Goal: Transaction & Acquisition: Purchase product/service

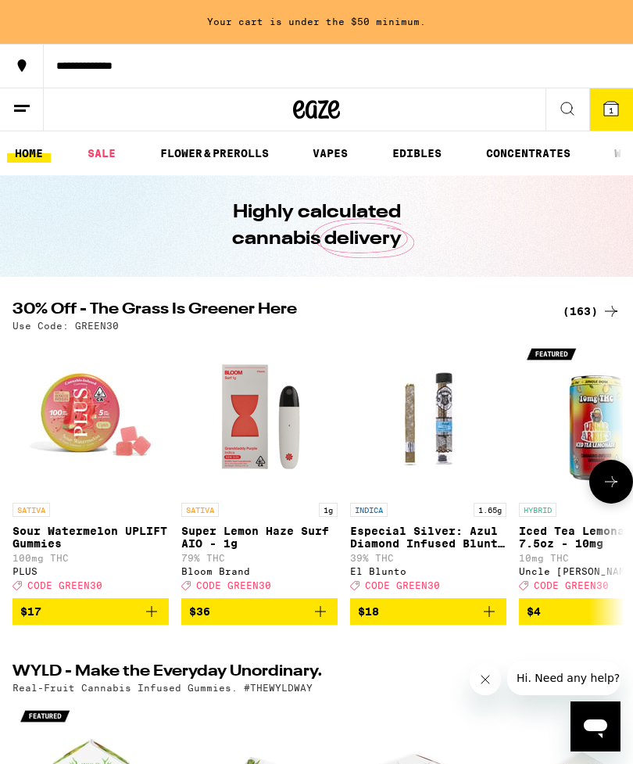
click at [97, 437] on img "Open page for Sour Watermelon UPLIFT Gummies from PLUS" at bounding box center [91, 417] width 156 height 156
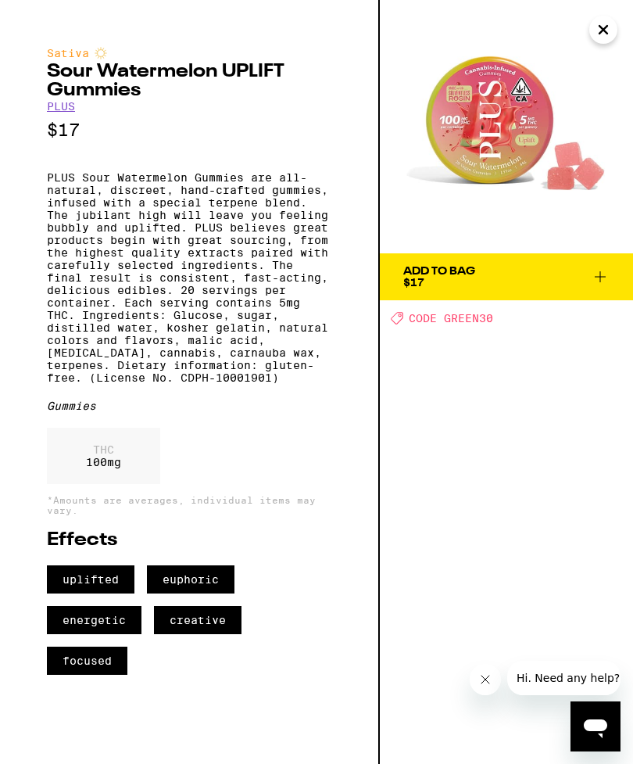
click at [609, 30] on icon "Close" at bounding box center [603, 29] width 19 height 23
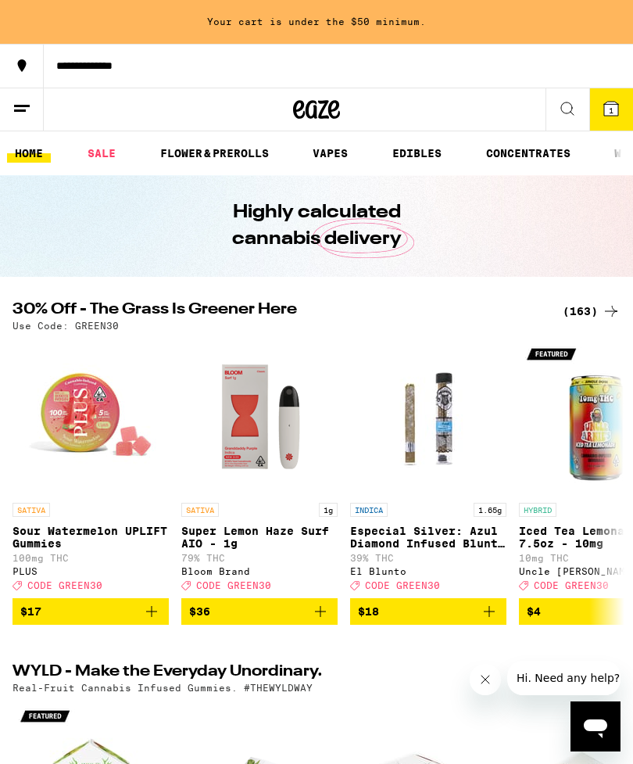
click at [597, 316] on div "(163)" at bounding box center [592, 311] width 58 height 19
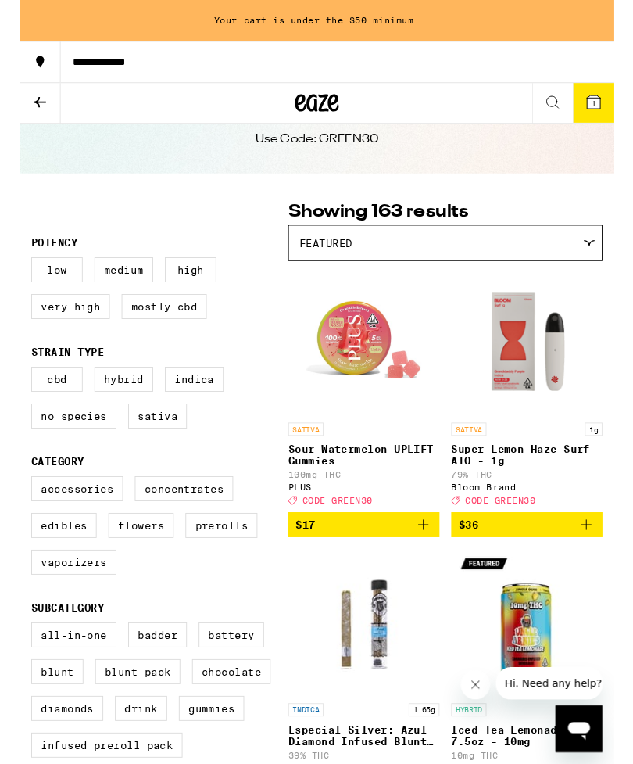
scroll to position [47, 0]
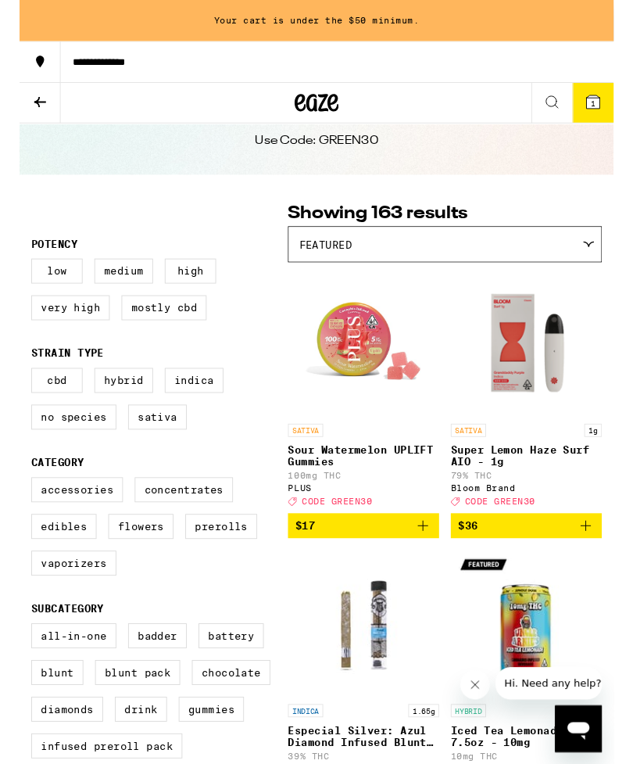
click at [436, 569] on icon "Add to bag" at bounding box center [430, 560] width 19 height 19
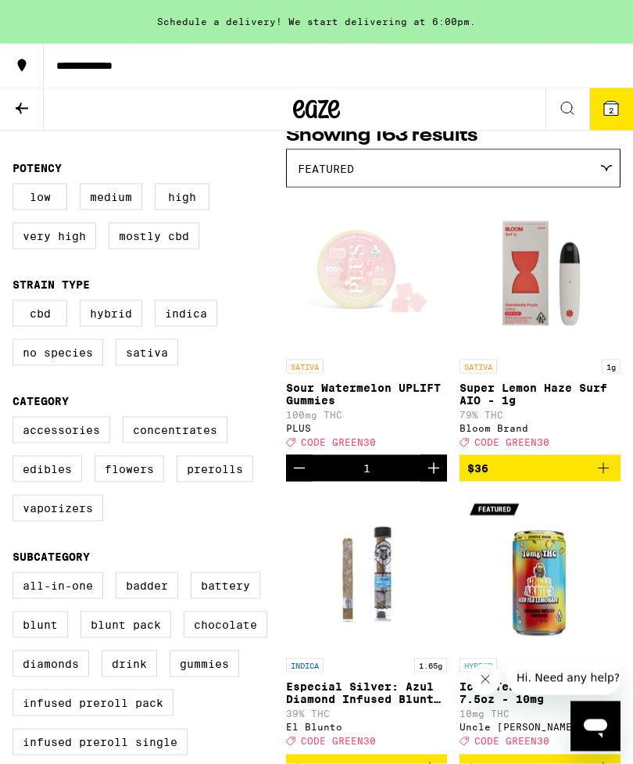
scroll to position [139, 0]
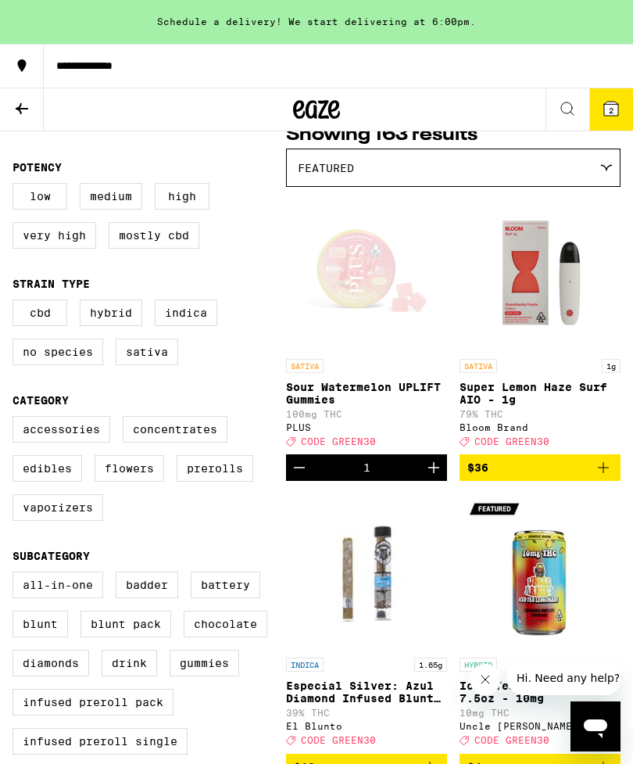
click at [129, 482] on label "Flowers" at bounding box center [130, 468] width 70 height 27
click at [16, 419] on input "Flowers" at bounding box center [16, 418] width 1 height 1
checkbox input "true"
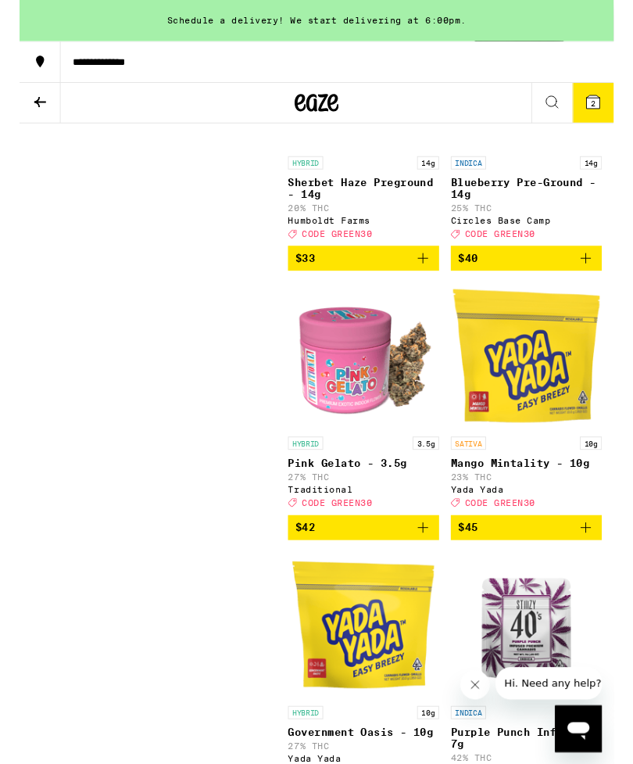
scroll to position [2680, 0]
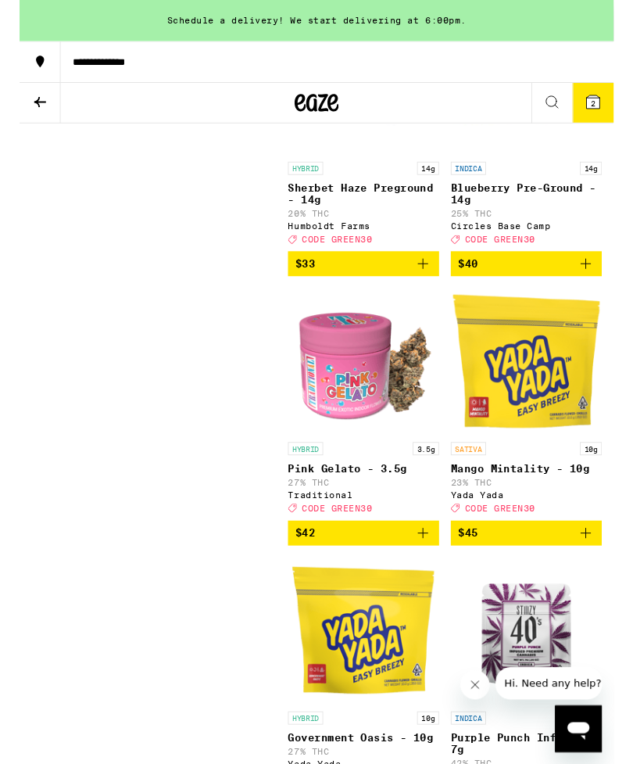
click at [435, 577] on icon "Add to bag" at bounding box center [430, 567] width 19 height 19
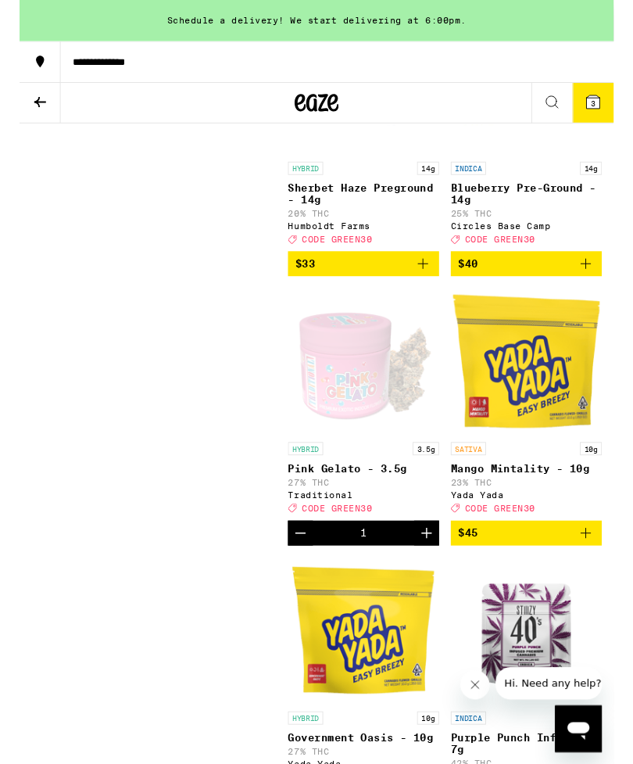
click at [620, 107] on icon at bounding box center [611, 108] width 19 height 19
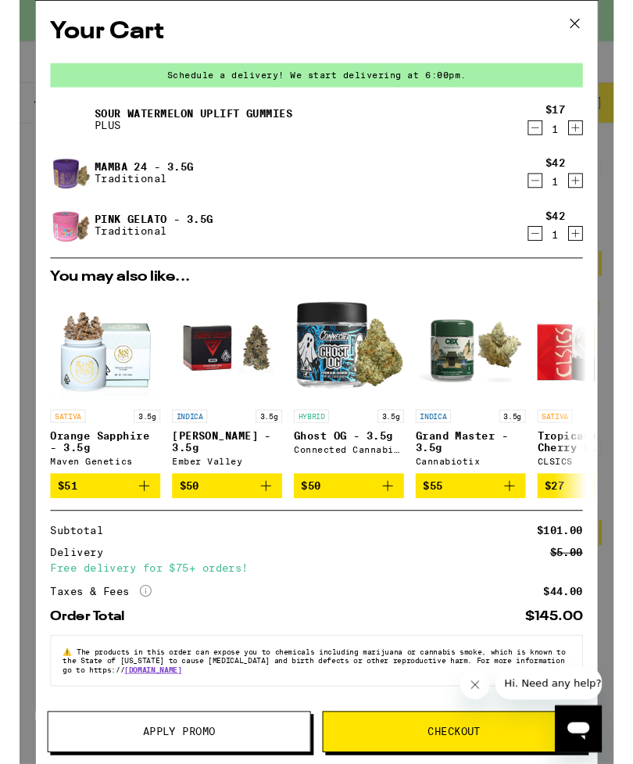
click at [547, 199] on icon "Decrement" at bounding box center [550, 192] width 14 height 19
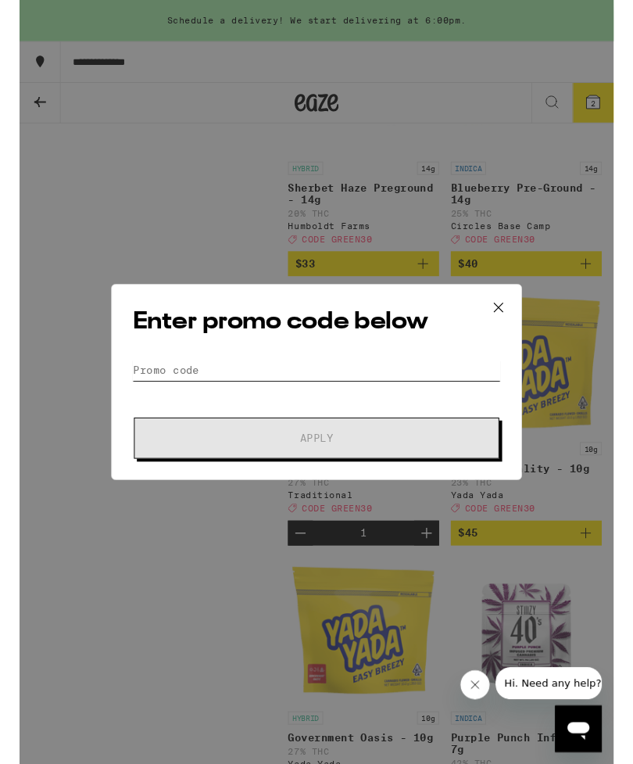
click at [169, 392] on input "Promo Code" at bounding box center [316, 393] width 393 height 23
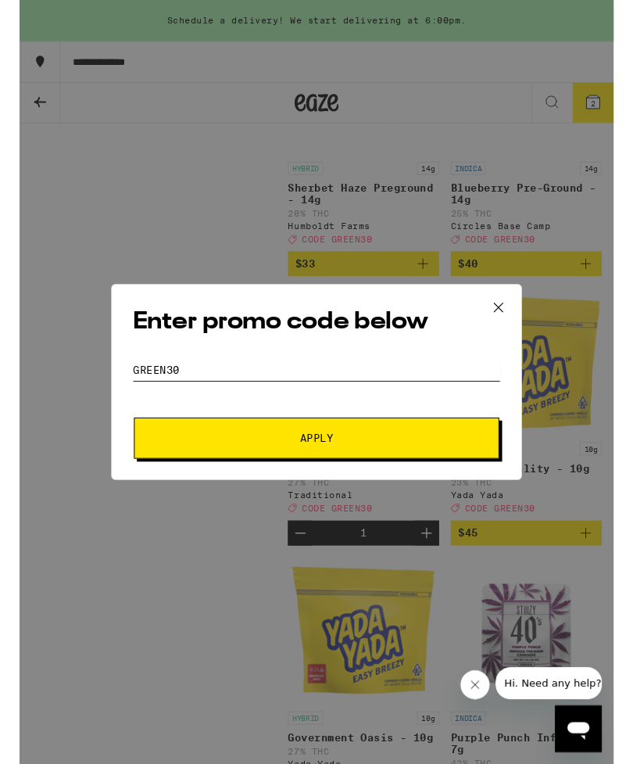
type input "Green30"
click at [438, 471] on span "Apply" at bounding box center [317, 466] width 282 height 11
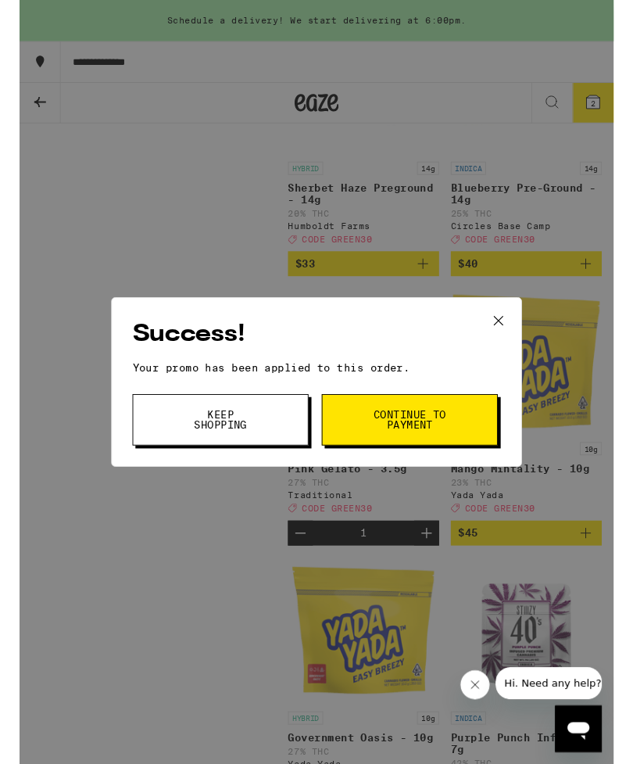
click at [465, 446] on button "Continue to payment" at bounding box center [416, 447] width 188 height 55
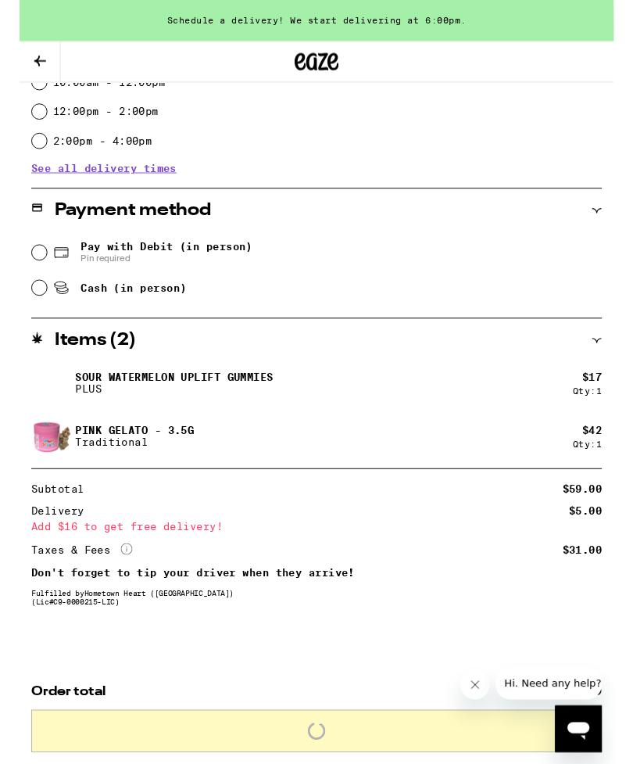
scroll to position [13, 0]
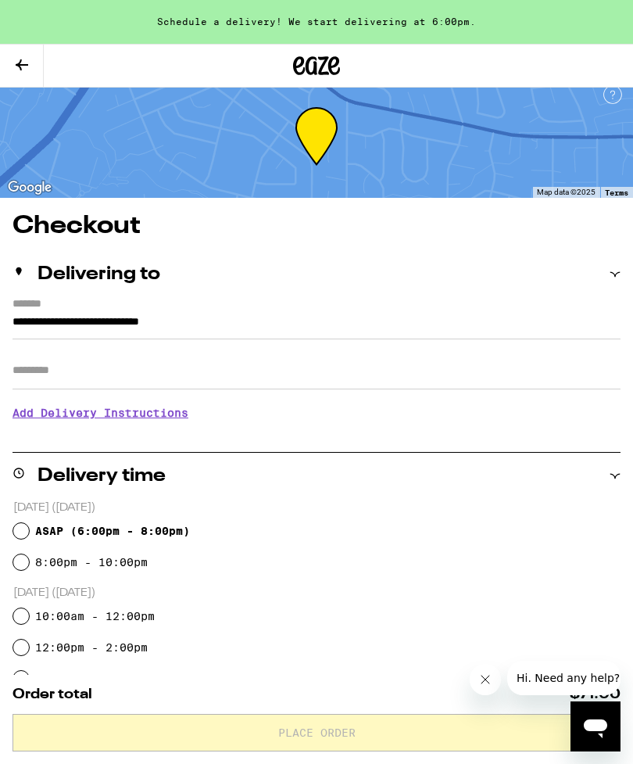
click at [27, 533] on input "ASAP ( 6:00pm - 8:00pm )" at bounding box center [21, 531] width 16 height 16
radio input "true"
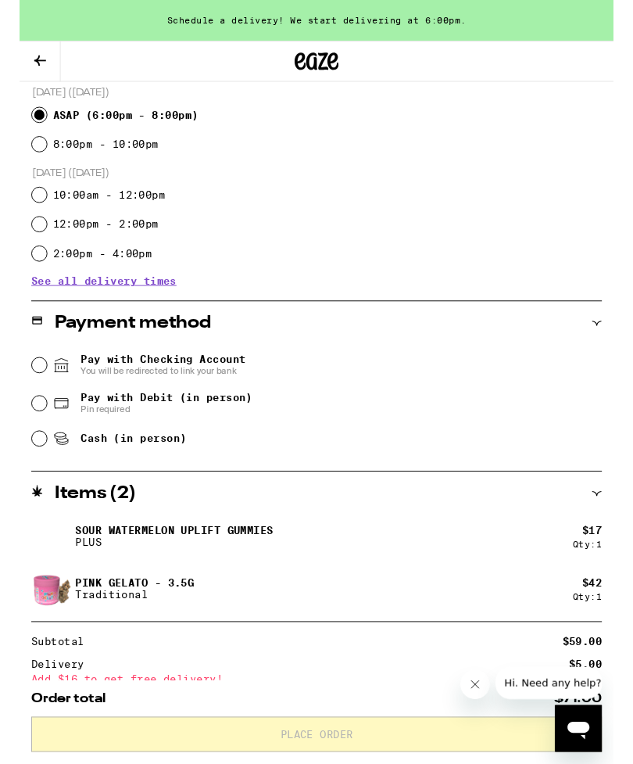
scroll to position [414, 0]
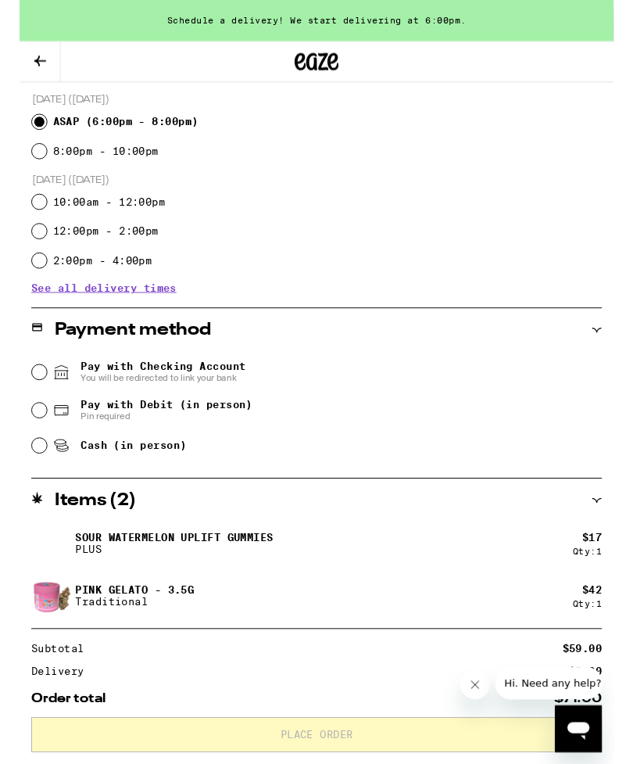
click at [27, 443] on input "Pay with Debit (in person) Pin required" at bounding box center [21, 437] width 16 height 16
radio input "true"
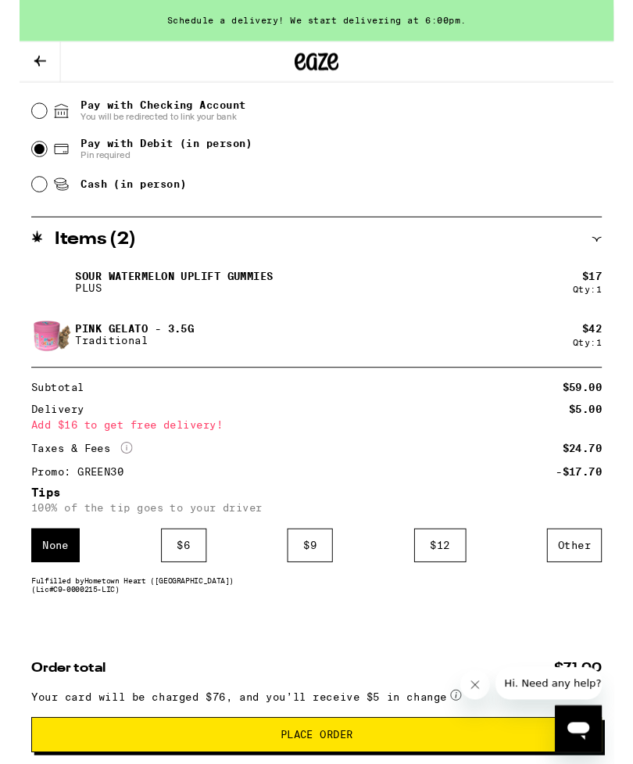
scroll to position [723, 0]
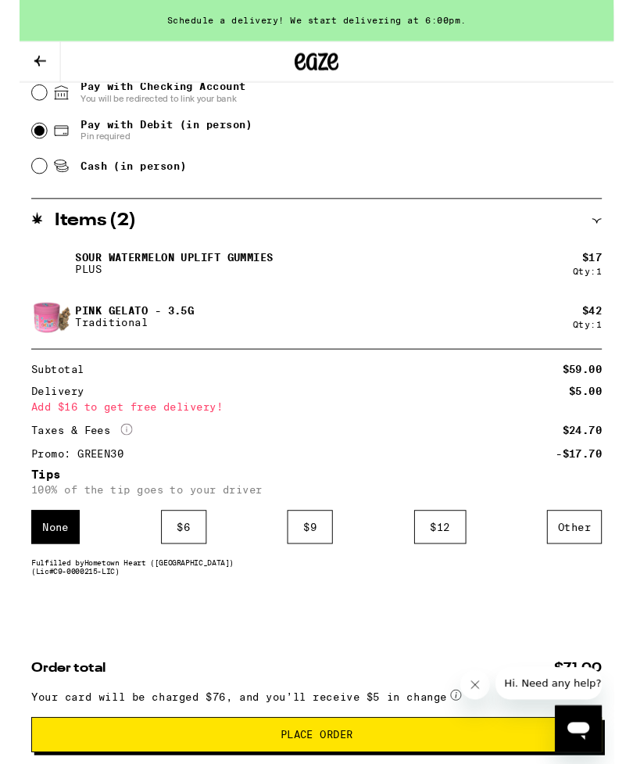
click at [478, 690] on icon "Close message from company" at bounding box center [476, 685] width 13 height 13
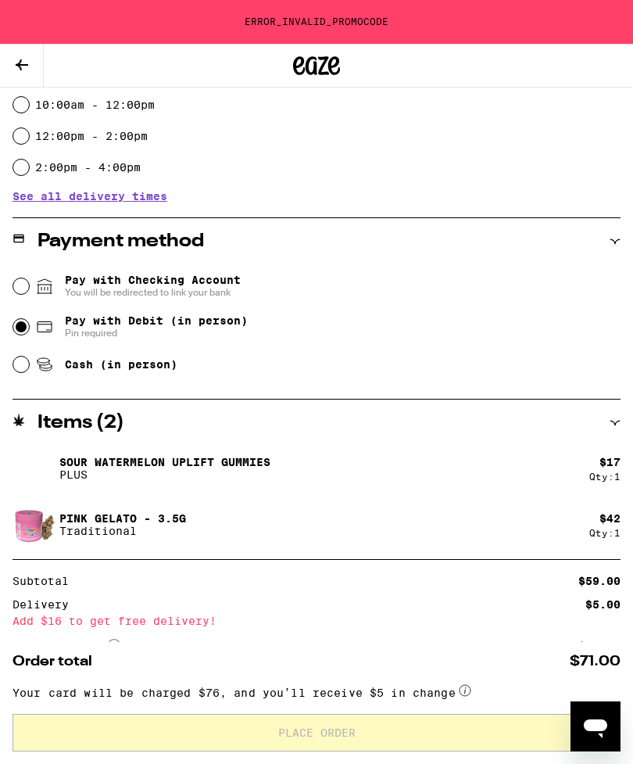
scroll to position [524, 0]
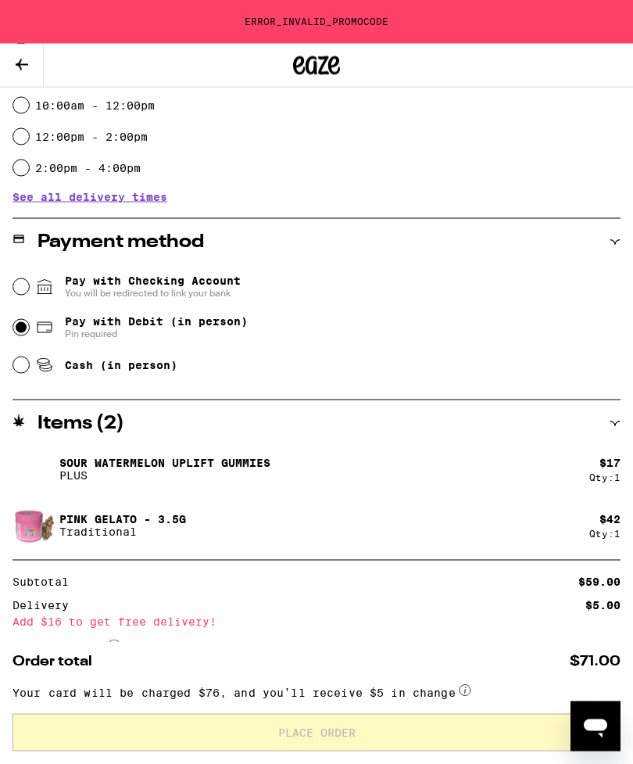
click at [21, 60] on icon at bounding box center [22, 64] width 13 height 11
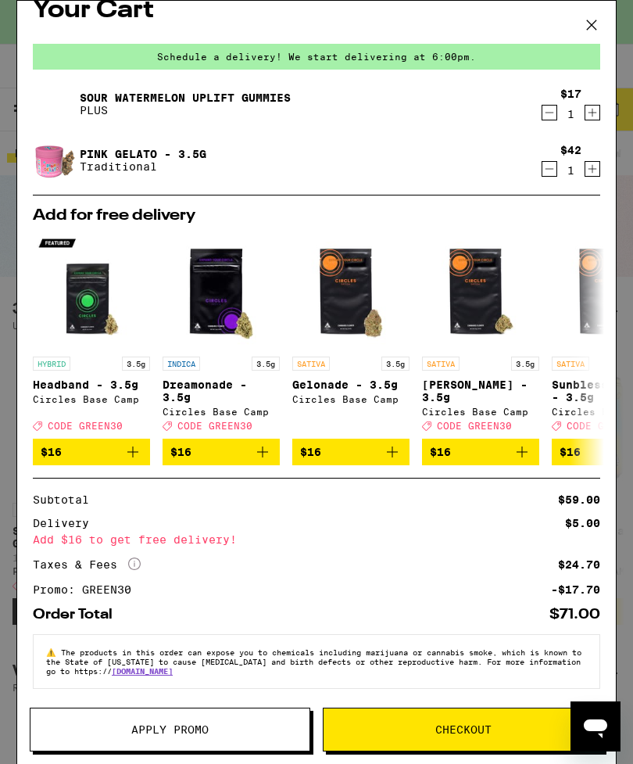
scroll to position [42, 0]
click at [594, 20] on icon at bounding box center [591, 24] width 23 height 23
